Goal: Find specific page/section: Find specific page/section

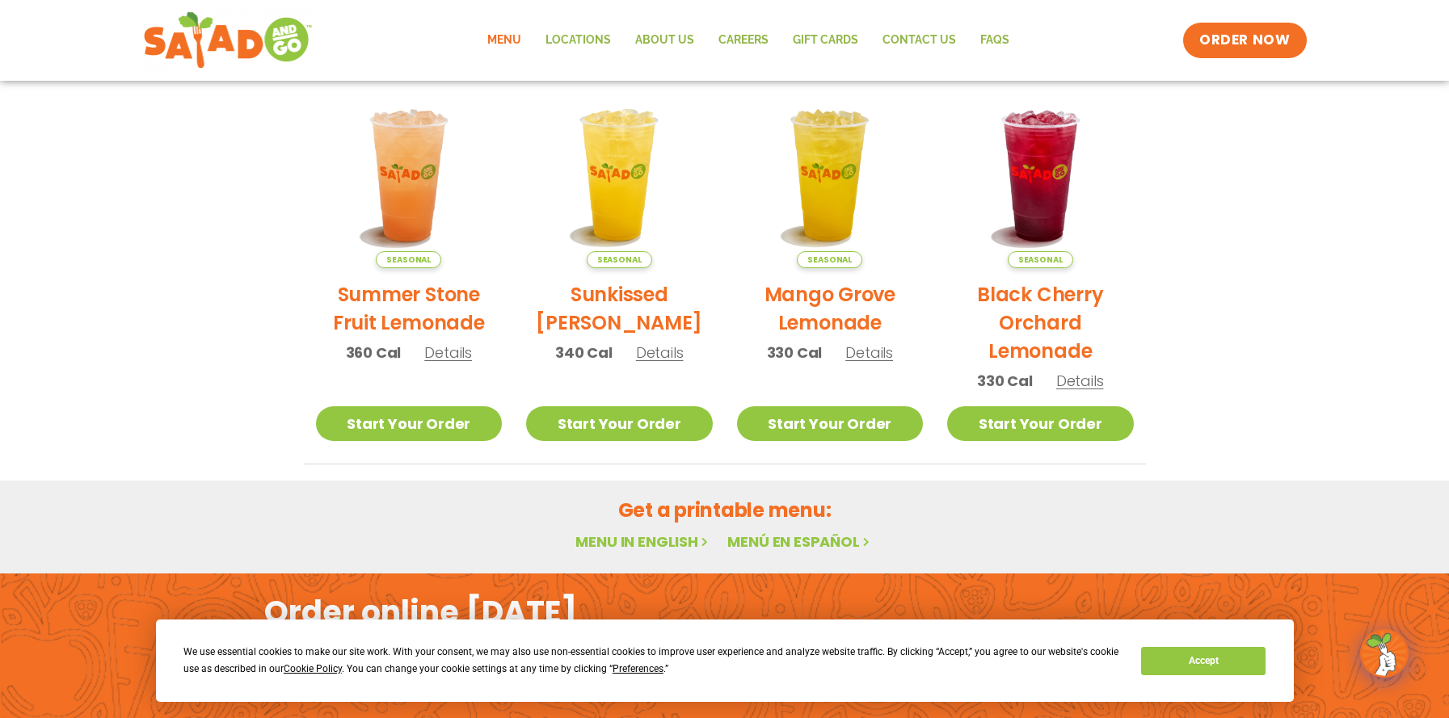
scroll to position [884, 0]
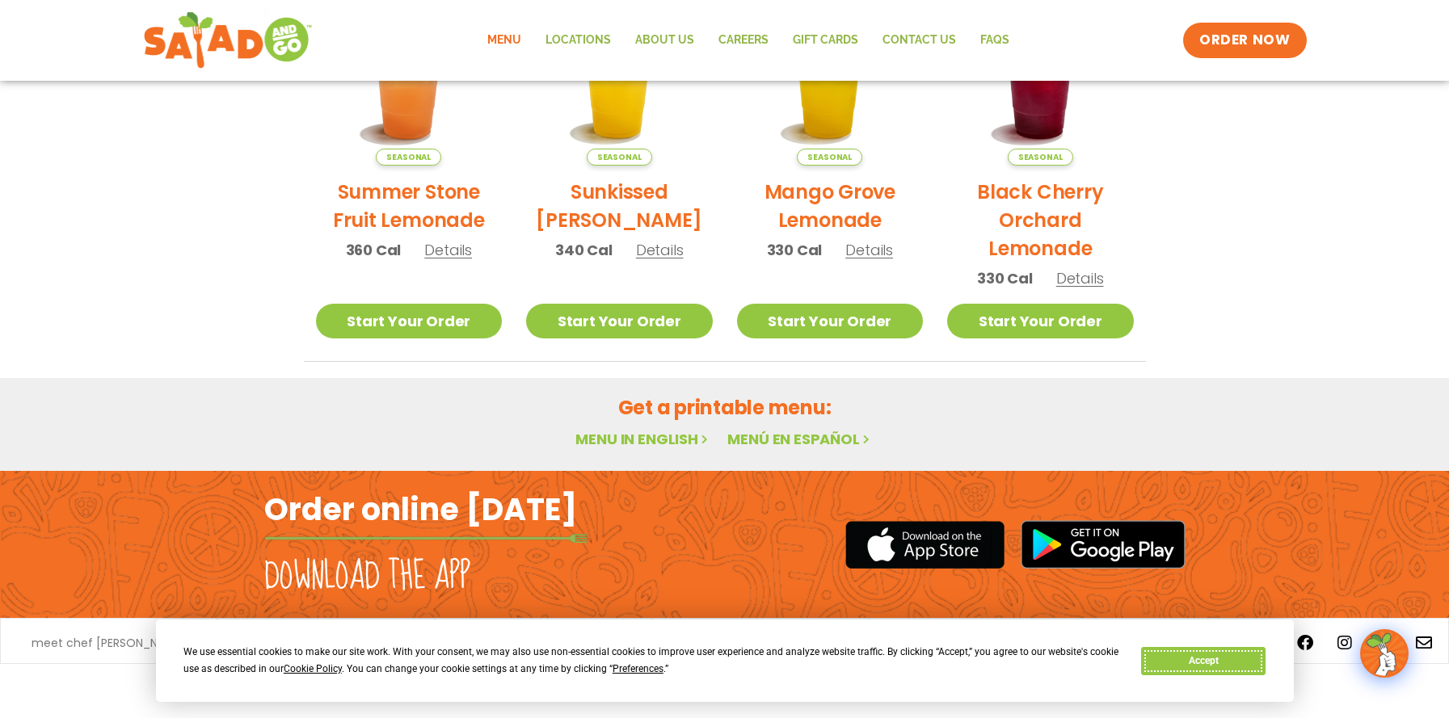
click at [1201, 587] on button "Accept" at bounding box center [1203, 661] width 124 height 28
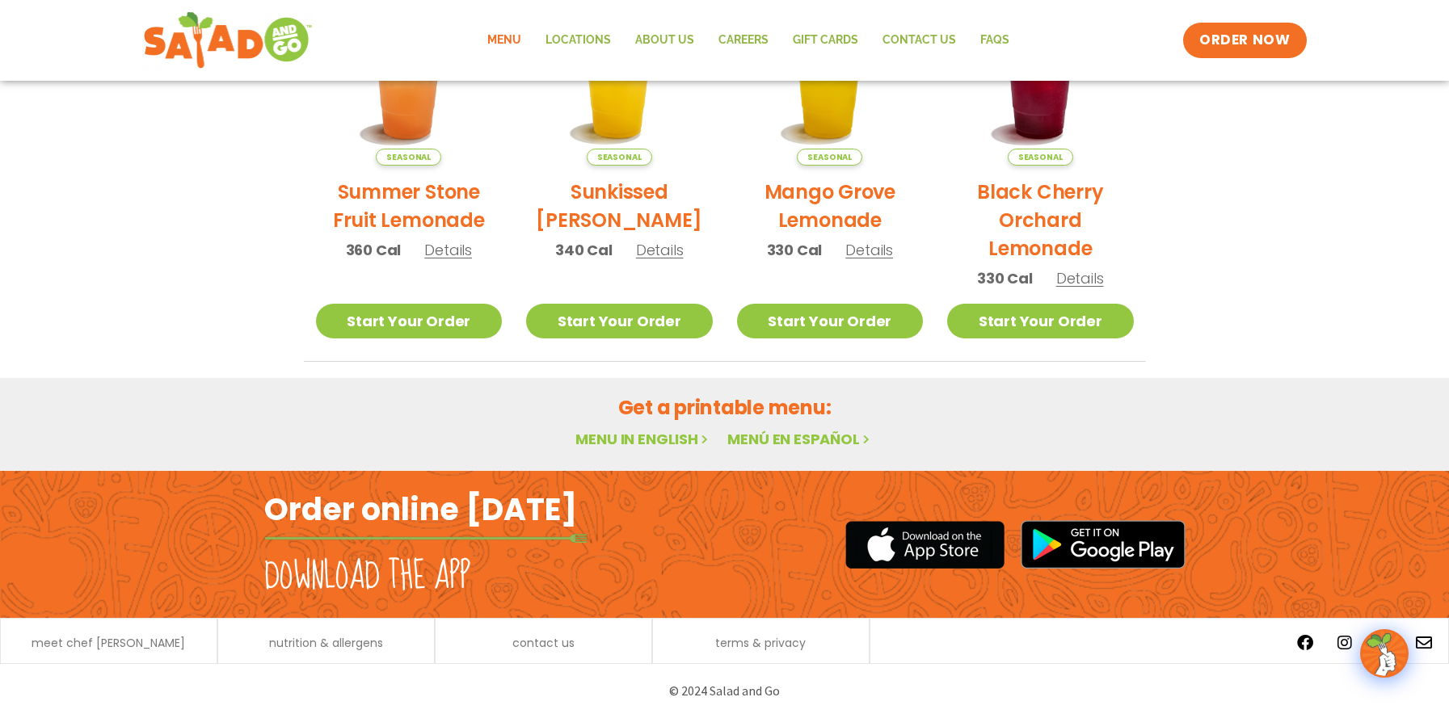
scroll to position [0, 0]
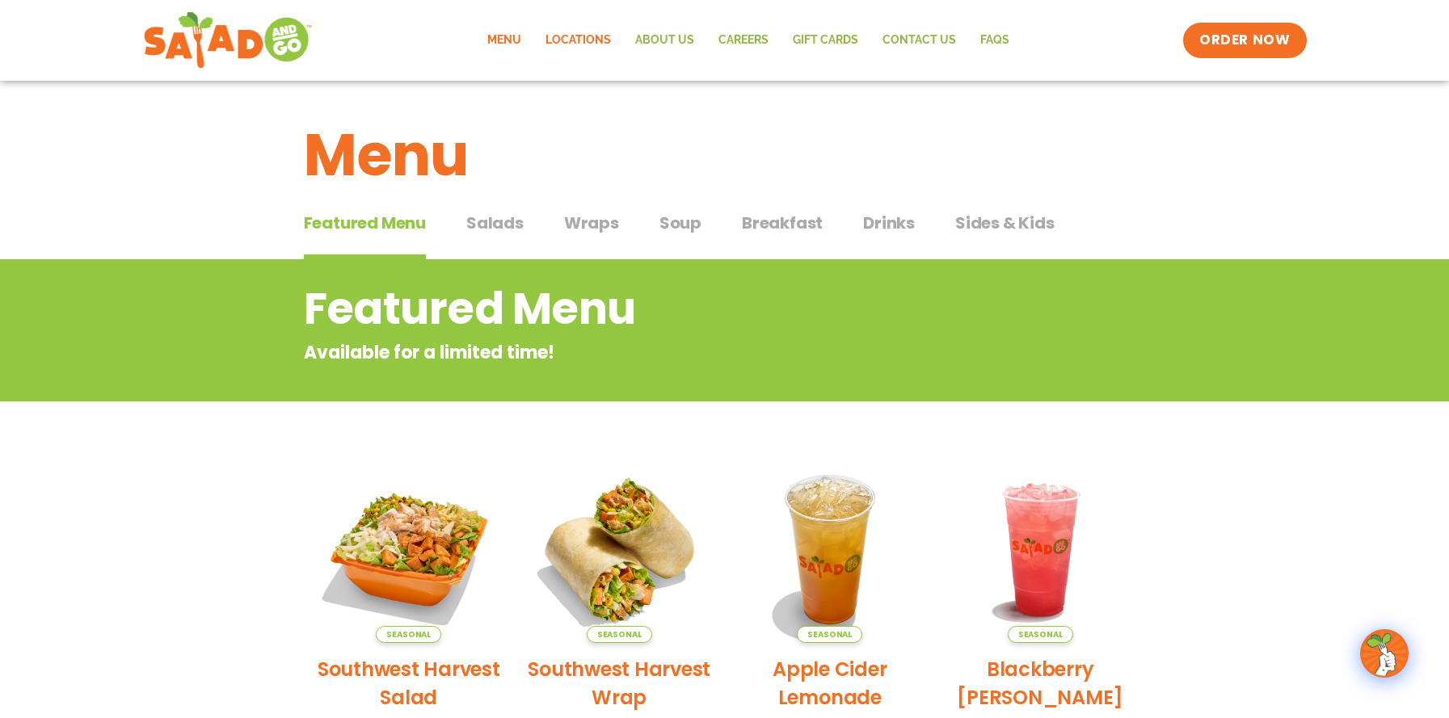
click at [599, 40] on link "Locations" at bounding box center [578, 40] width 90 height 37
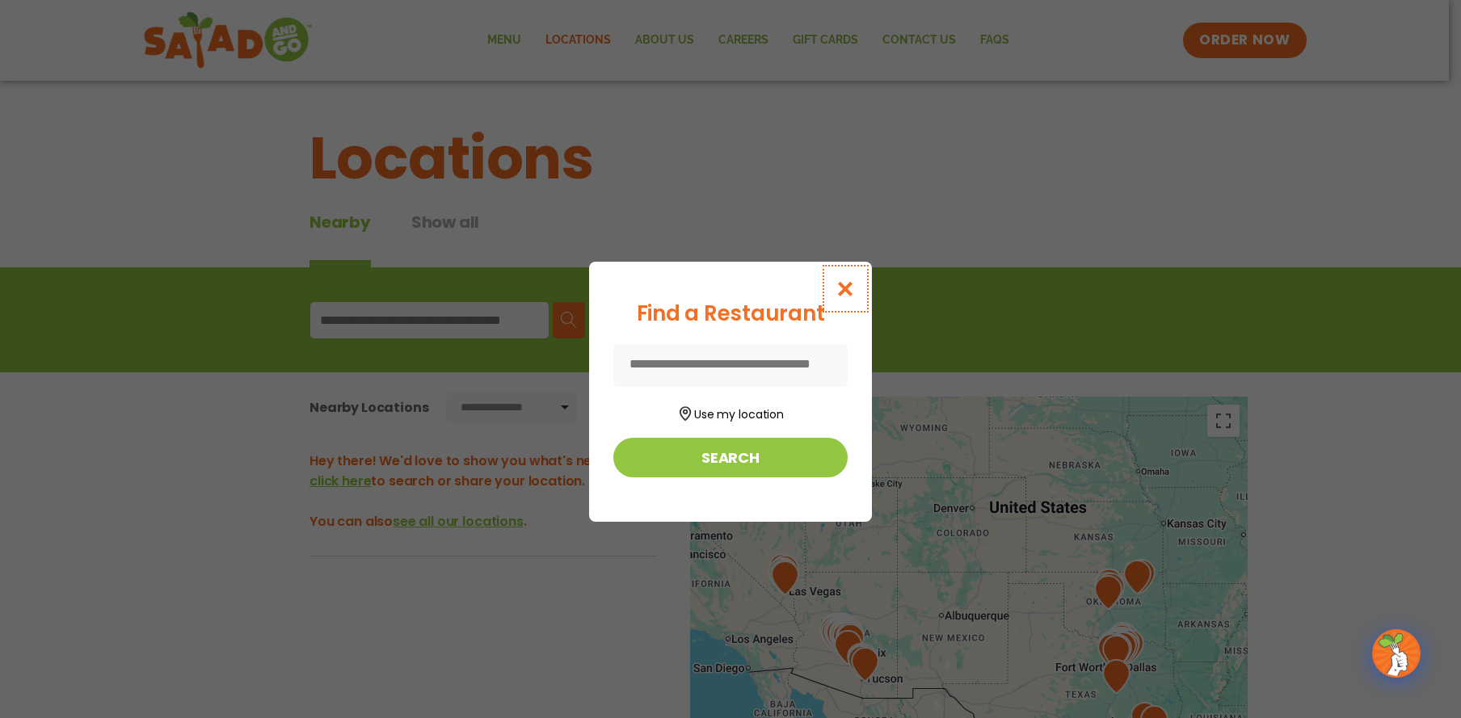
drag, startPoint x: 852, startPoint y: 292, endPoint x: 909, endPoint y: 397, distance: 119.0
click at [851, 292] on icon "Close modal" at bounding box center [845, 288] width 20 height 17
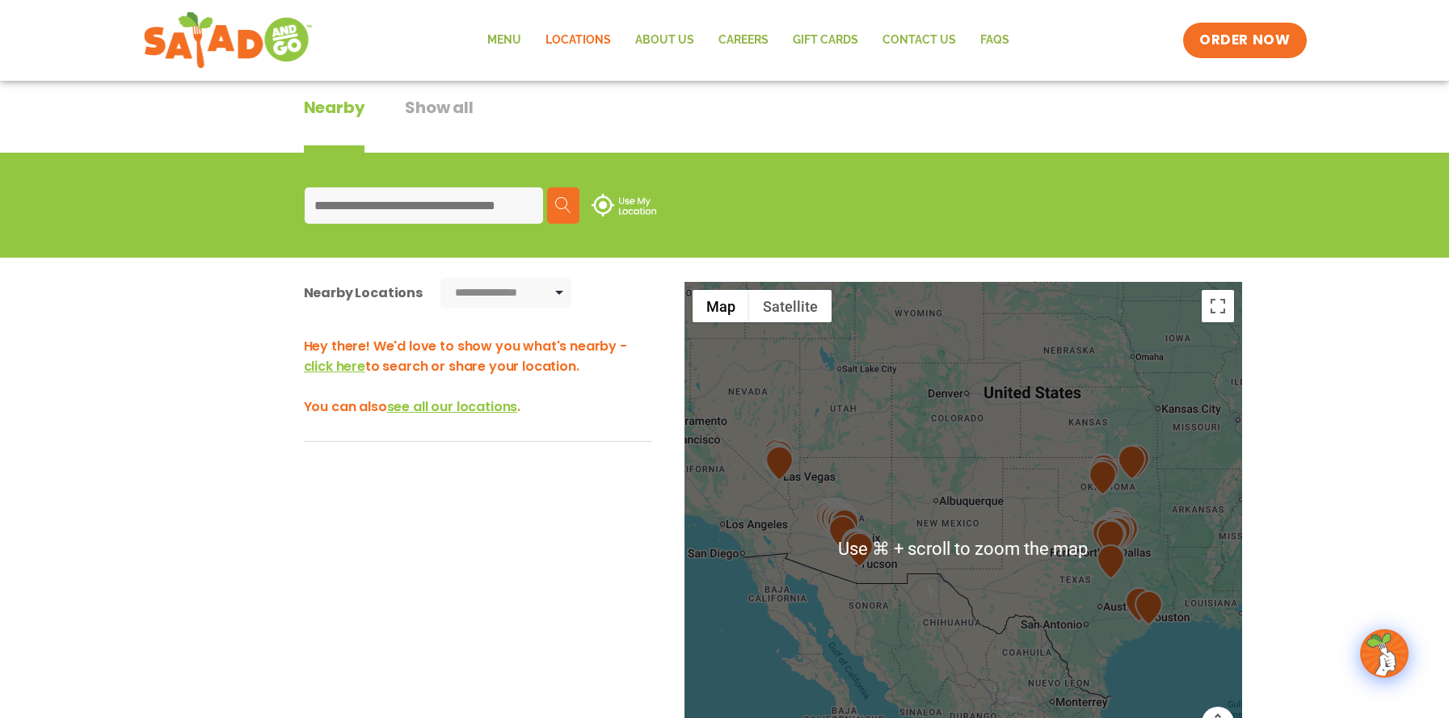
scroll to position [118, 0]
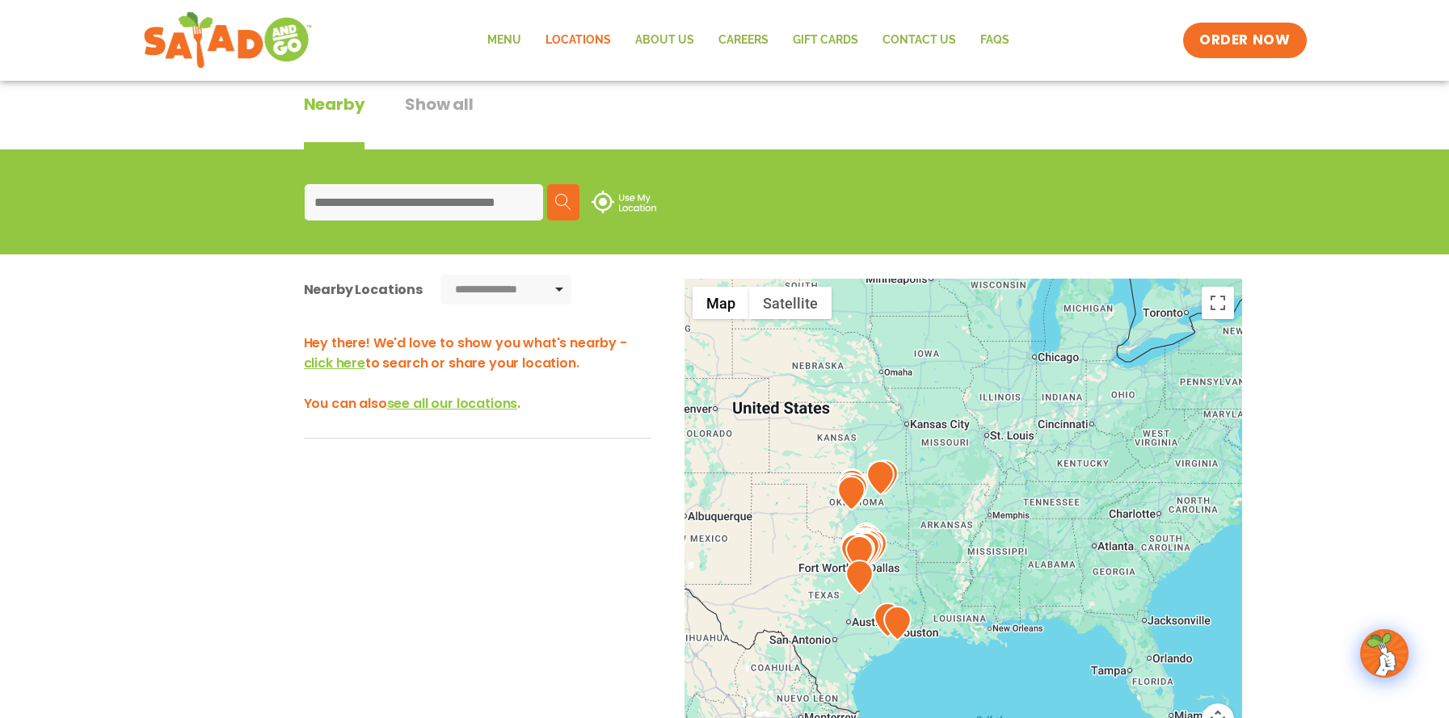
drag, startPoint x: 1133, startPoint y: 500, endPoint x: 894, endPoint y: 517, distance: 239.0
click at [890, 517] on div at bounding box center [963, 546] width 558 height 535
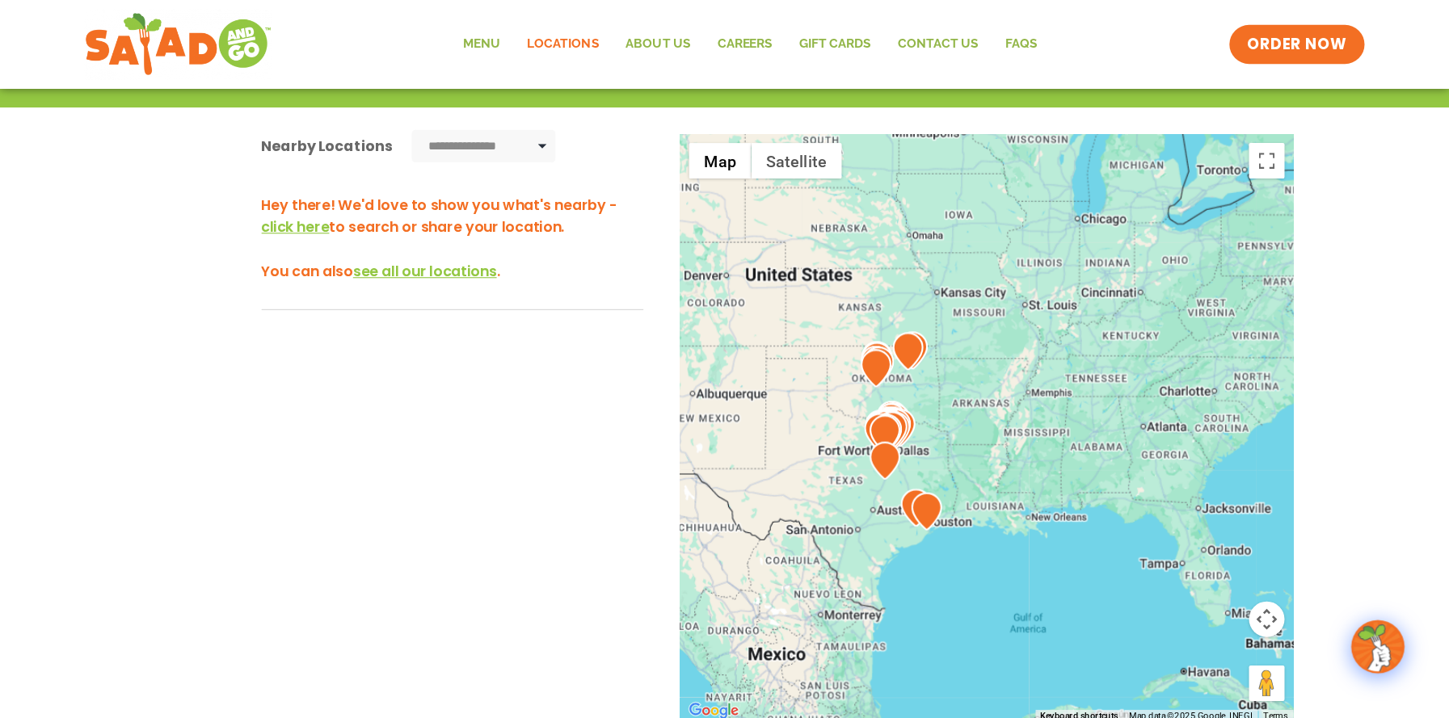
scroll to position [276, 0]
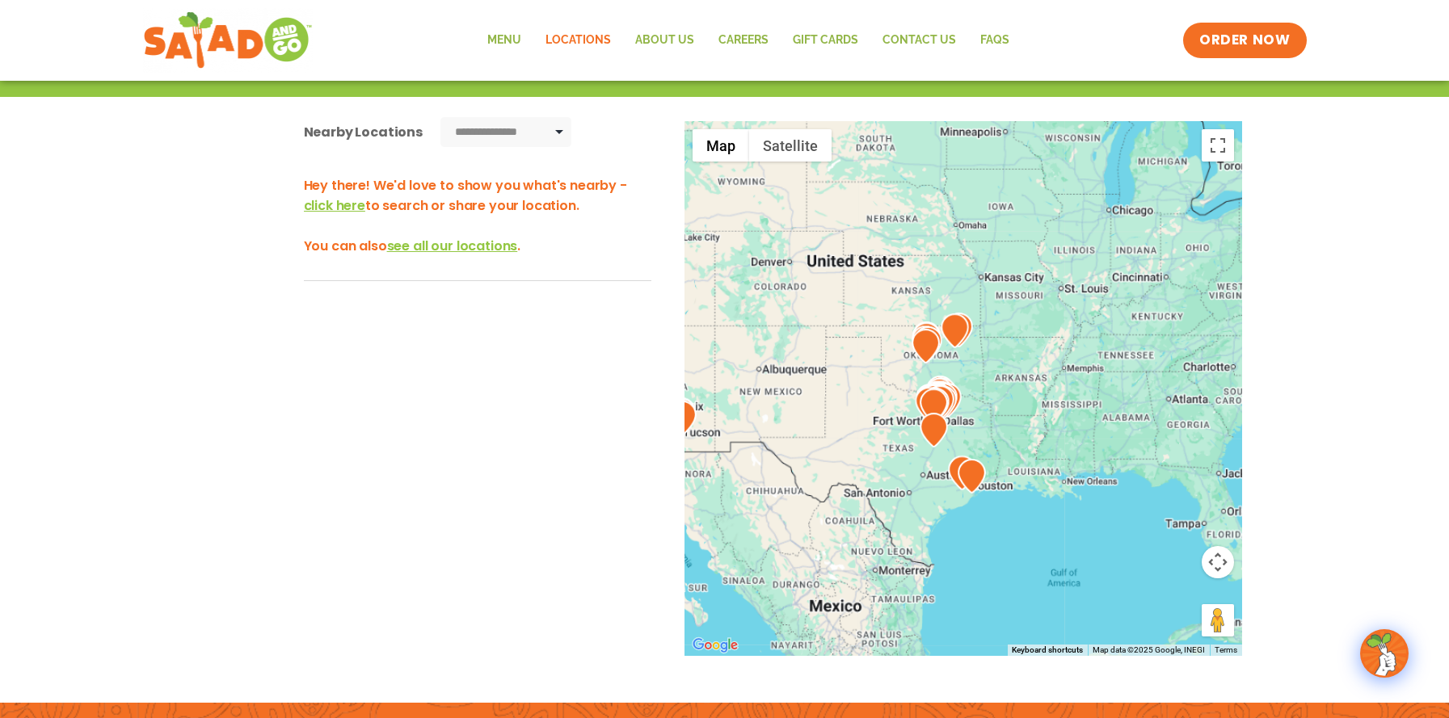
drag, startPoint x: 856, startPoint y: 385, endPoint x: 939, endPoint y: 416, distance: 87.9
click at [936, 416] on div at bounding box center [963, 388] width 558 height 535
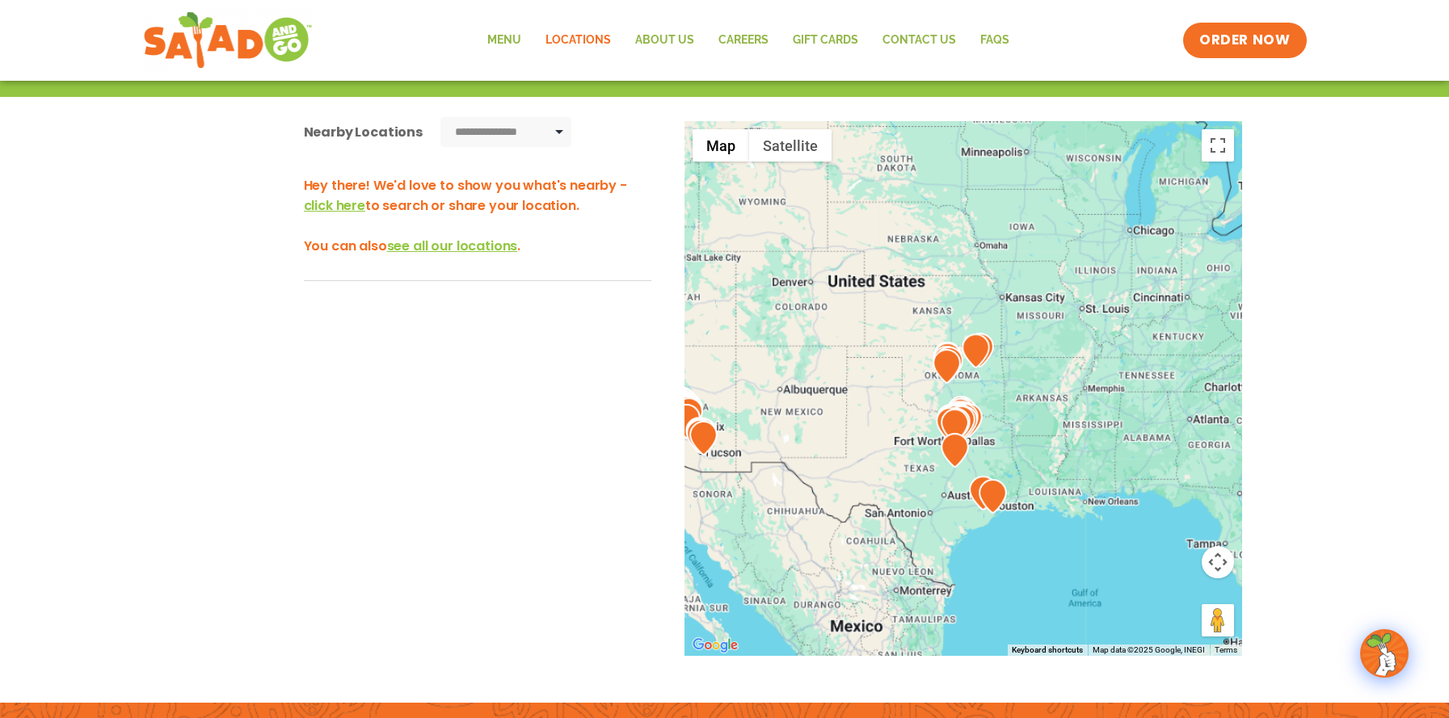
click at [962, 376] on img at bounding box center [949, 364] width 28 height 35
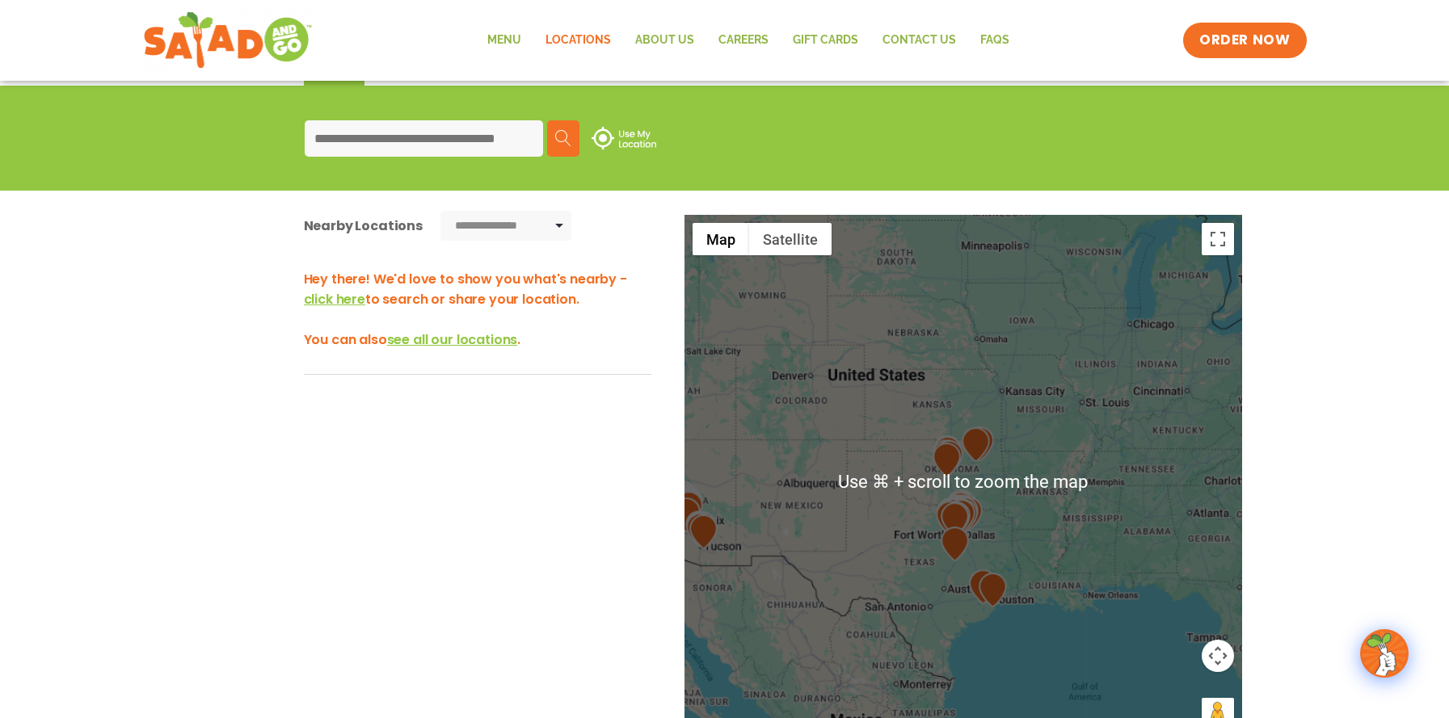
scroll to position [119, 0]
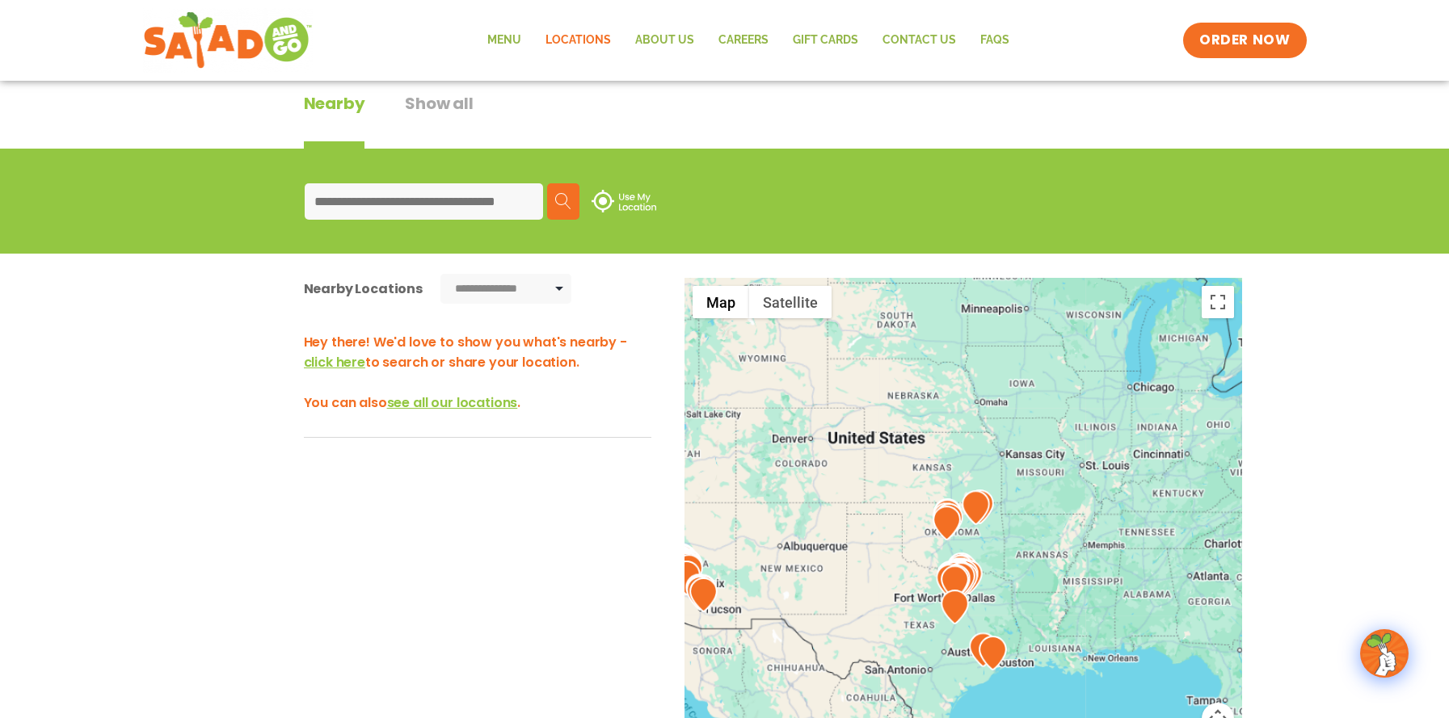
click at [435, 200] on input at bounding box center [424, 201] width 238 height 36
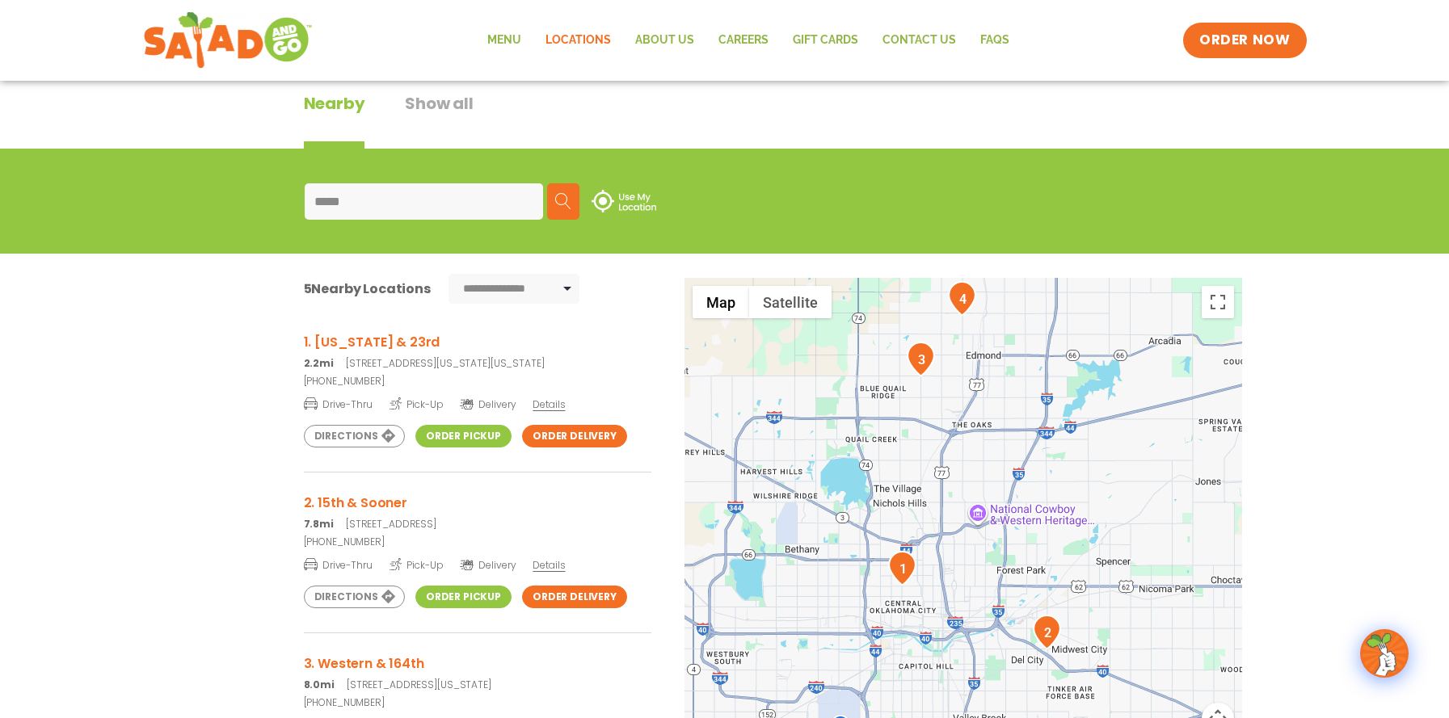
type input "*****"
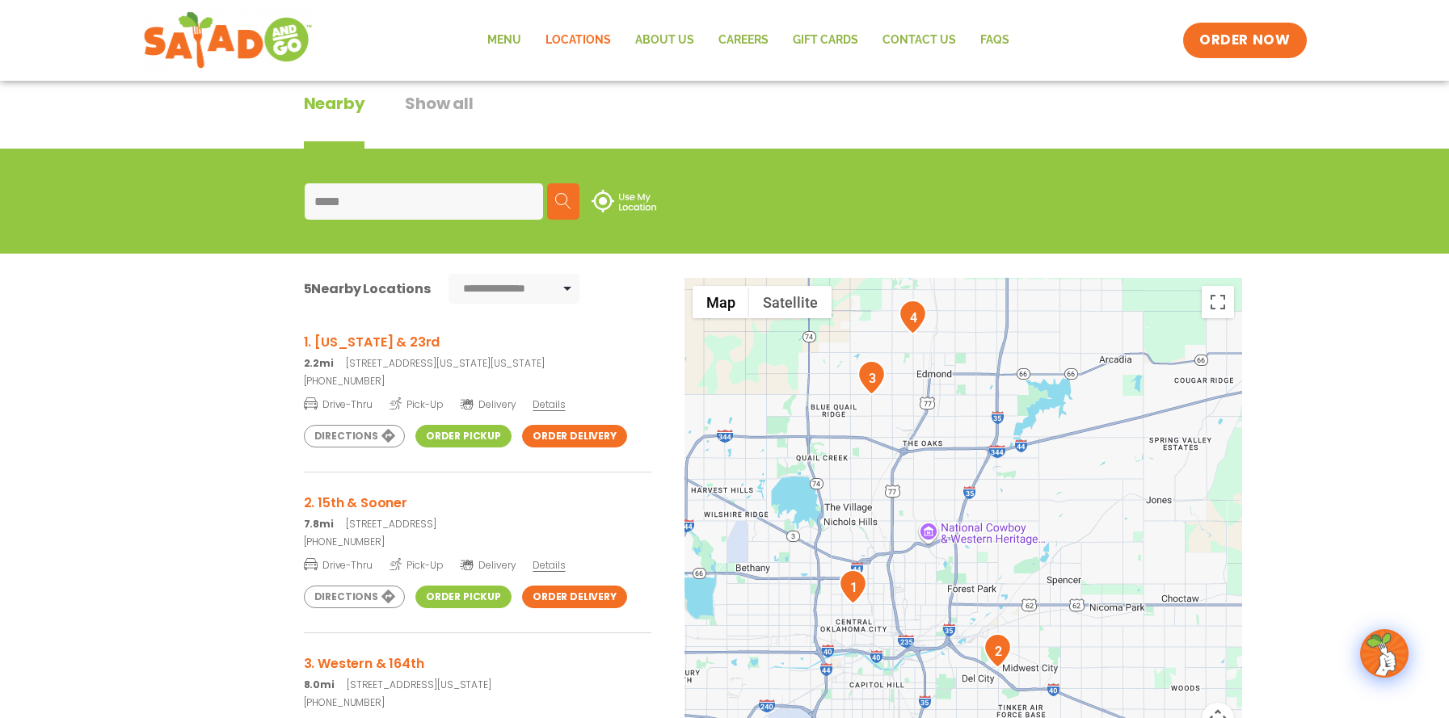
drag, startPoint x: 1073, startPoint y: 558, endPoint x: 1024, endPoint y: 574, distance: 52.1
click at [1024, 574] on div at bounding box center [963, 545] width 558 height 535
click at [856, 591] on img "1" at bounding box center [853, 587] width 28 height 35
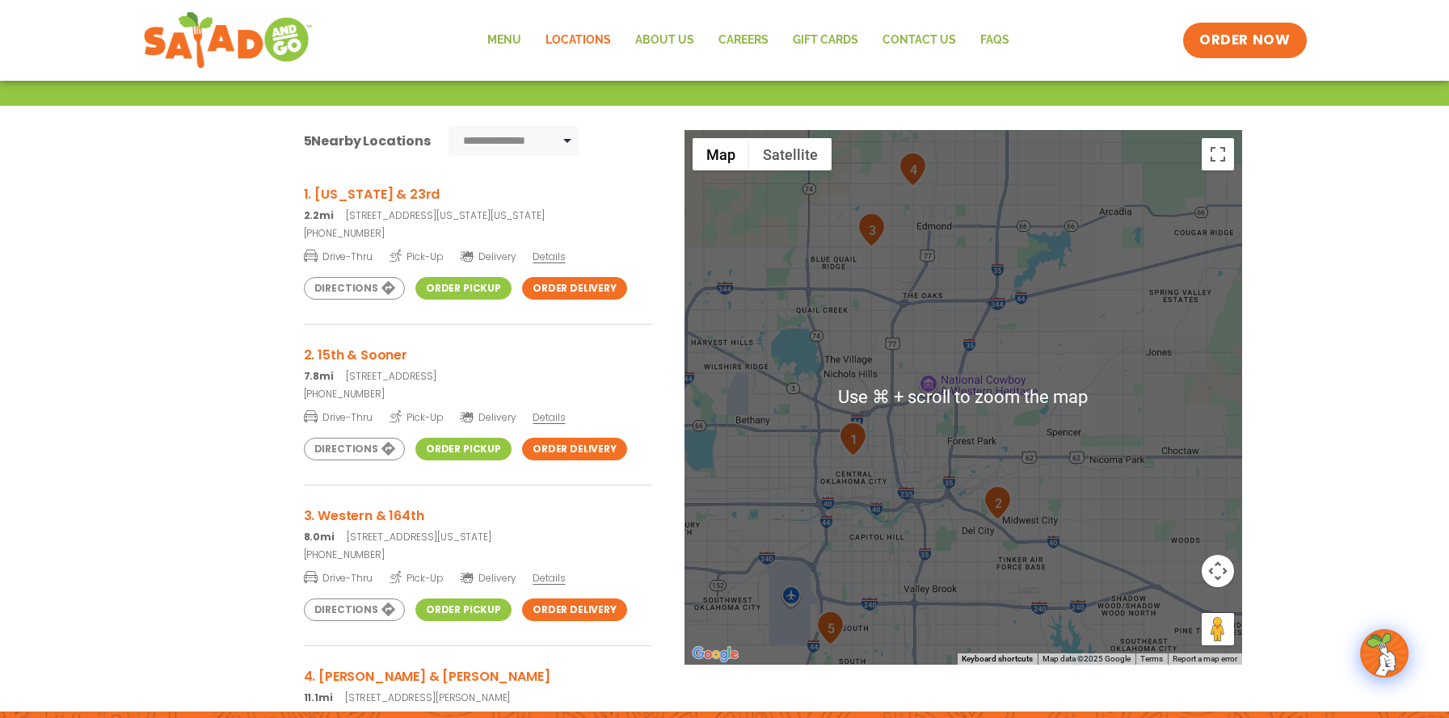
scroll to position [265, 0]
